Goal: Information Seeking & Learning: Check status

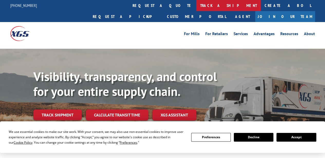
click at [196, 5] on link "track a shipment" at bounding box center [228, 5] width 64 height 11
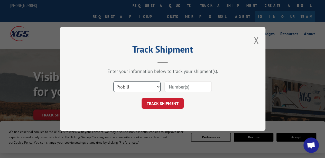
click at [157, 87] on select "Select category... Probill BOL PO" at bounding box center [136, 87] width 47 height 11
select select "bol"
click at [113, 82] on select "Select category... Probill BOL PO" at bounding box center [136, 87] width 47 height 11
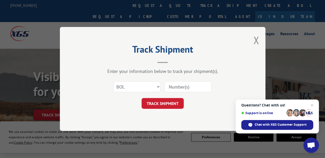
click at [179, 87] on input at bounding box center [187, 87] width 47 height 11
paste input "2864985"
type input "2864985"
click button "TRACK SHIPMENT" at bounding box center [162, 103] width 42 height 11
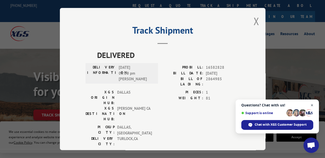
click at [312, 105] on span "Close chat" at bounding box center [312, 105] width 6 height 6
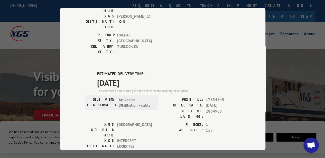
scroll to position [93, 0]
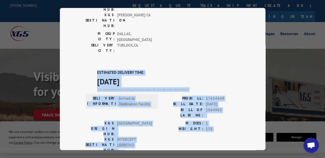
drag, startPoint x: 150, startPoint y: 111, endPoint x: 95, endPoint y: 40, distance: 90.5
copy div "ESTIMATED DELIVERY TIME: [DATE] The estimated time is using the time zone for t…"
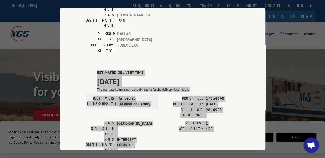
scroll to position [0, 0]
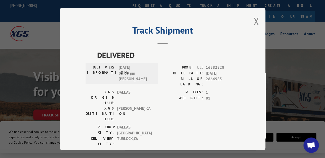
click at [39, 14] on div "Track Shipment DELIVERED DELIVERY INFORMATION: [DATE] 05:00 pm [PERSON_NAME]: 1…" at bounding box center [162, 79] width 325 height 158
click at [14, 7] on div "Track Shipment DELIVERED DELIVERY INFORMATION: [DATE] 05:00 pm [PERSON_NAME]: 1…" at bounding box center [162, 79] width 325 height 158
click at [254, 19] on button "Close modal" at bounding box center [256, 21] width 6 height 14
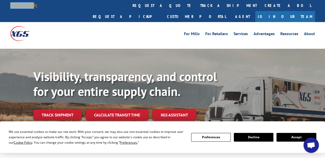
drag, startPoint x: 33, startPoint y: 4, endPoint x: 11, endPoint y: 5, distance: 21.9
click at [11, 5] on div "[PHONE_NUMBER]" at bounding box center [26, 5] width 33 height 6
copy link "[PHONE_NUMBER]"
